Goal: Navigation & Orientation: Find specific page/section

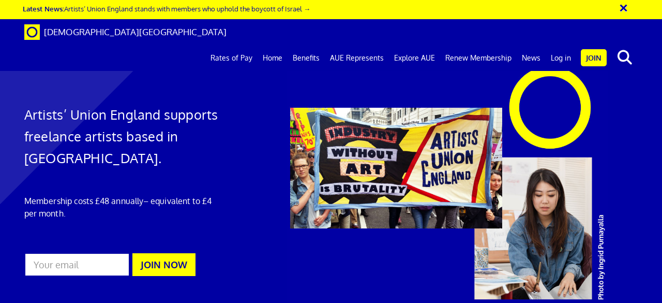
scroll to position [0, 2]
click at [370, 45] on link "AUE Represents" at bounding box center [357, 58] width 64 height 26
click at [424, 45] on link "Explore AUE" at bounding box center [414, 58] width 51 height 26
click at [304, 45] on link "Benefits" at bounding box center [306, 58] width 37 height 26
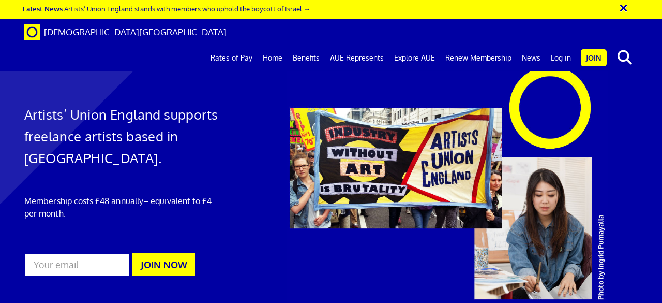
scroll to position [564, 0]
click at [271, 45] on link "Home" at bounding box center [273, 58] width 30 height 26
click at [429, 45] on link "Explore AUE" at bounding box center [414, 58] width 51 height 26
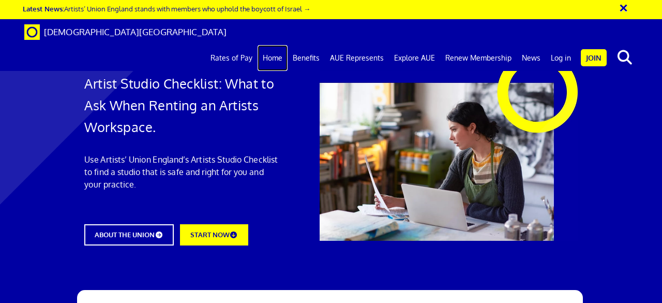
click at [273, 45] on link "Home" at bounding box center [273, 58] width 30 height 26
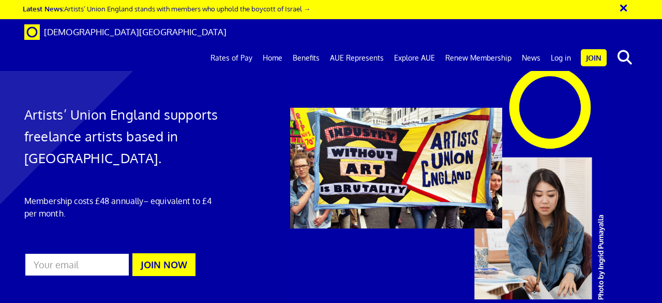
scroll to position [2868, 0]
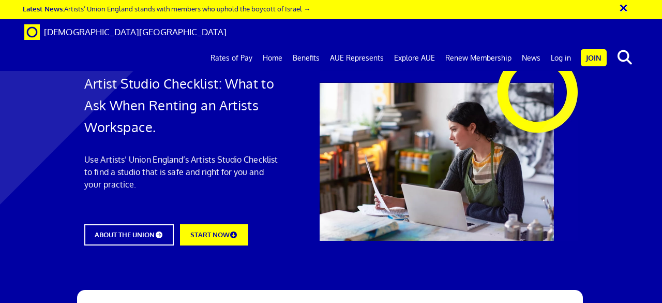
scroll to position [0, 2]
click at [406, 45] on link "Explore AUE" at bounding box center [414, 58] width 51 height 26
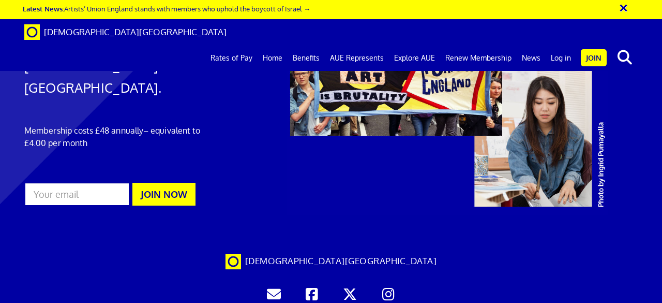
scroll to position [2442, 0]
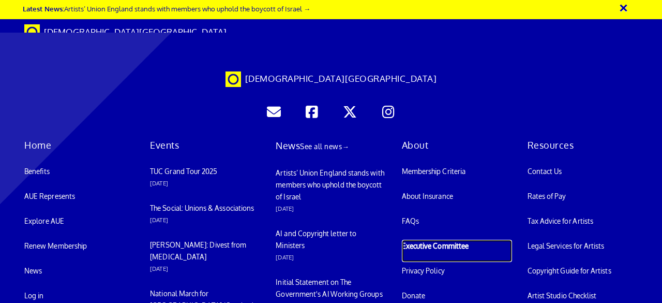
click at [426, 262] on link "Executive Committee" at bounding box center [457, 251] width 110 height 22
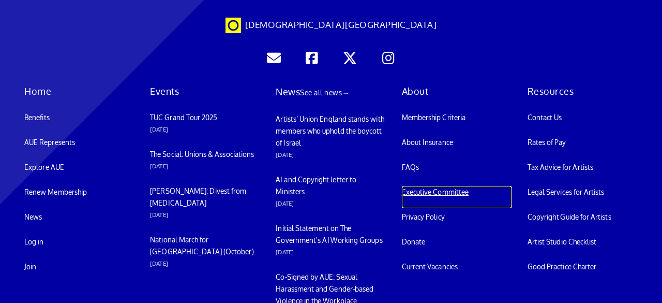
scroll to position [2546, 0]
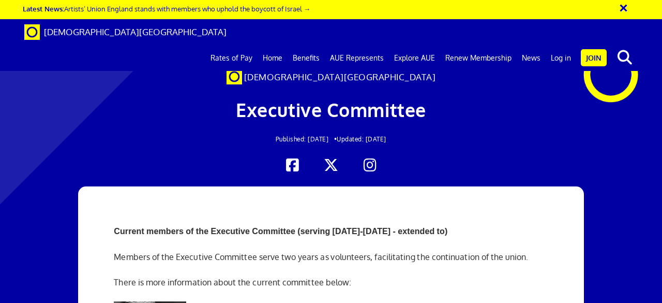
scroll to position [3452, 0]
